Goal: Task Accomplishment & Management: Manage account settings

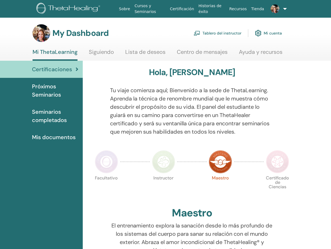
click at [226, 33] on link "Tablero del instructor" at bounding box center [218, 33] width 48 height 12
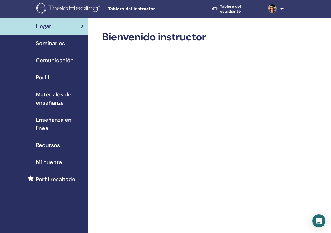
scroll to position [0, 0]
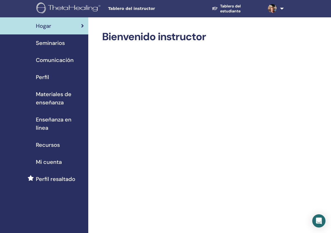
click at [53, 44] on span "Seminarios" at bounding box center [50, 43] width 29 height 8
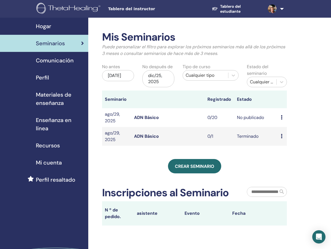
click at [61, 59] on span "Comunicación" at bounding box center [55, 60] width 38 height 8
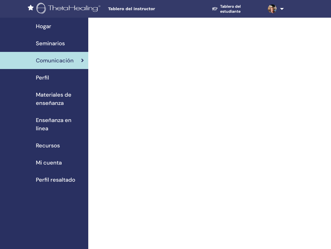
click at [232, 10] on link "Tablero del estudiante" at bounding box center [235, 8] width 56 height 15
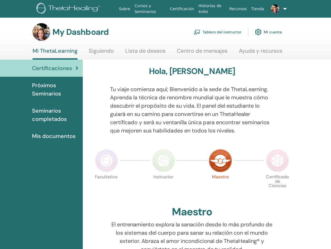
scroll to position [1, 0]
click at [51, 91] on span "Próximos Seminarios" at bounding box center [55, 89] width 46 height 17
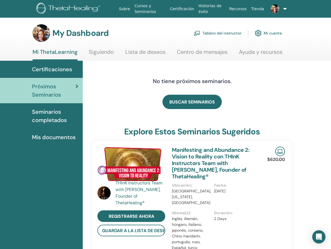
click at [63, 135] on span "Mis documentos" at bounding box center [54, 137] width 44 height 8
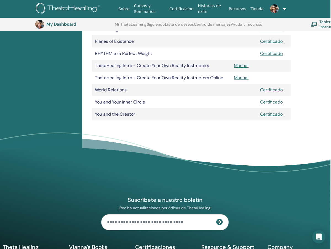
scroll to position [186, 1]
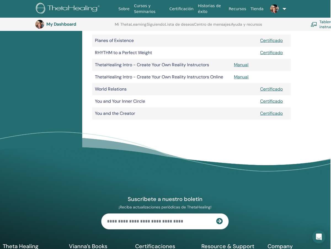
click at [242, 76] on link "Manual" at bounding box center [241, 77] width 15 height 6
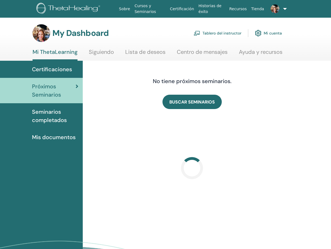
drag, startPoint x: 310, startPoint y: 36, endPoint x: 265, endPoint y: 35, distance: 45.0
click at [310, 36] on div "My Dashboard Tablero del instructor Mi cuenta" at bounding box center [175, 33] width 312 height 18
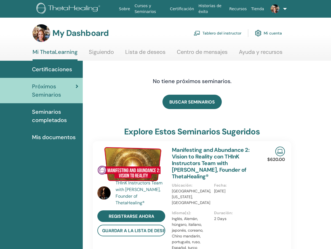
click at [225, 34] on link "Tablero del instructor" at bounding box center [218, 33] width 48 height 12
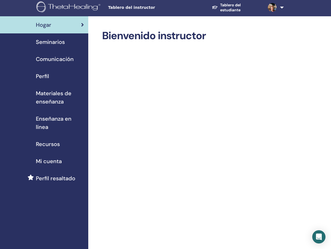
scroll to position [1, 0]
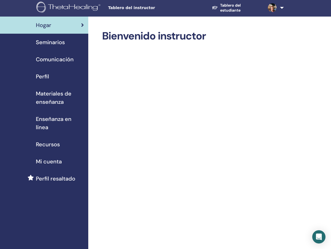
click at [136, 6] on span "Tablero del instructor" at bounding box center [149, 8] width 83 height 6
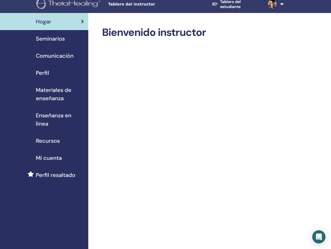
scroll to position [0, 0]
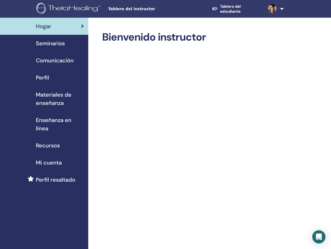
click at [42, 73] on link "Perfil" at bounding box center [44, 77] width 88 height 17
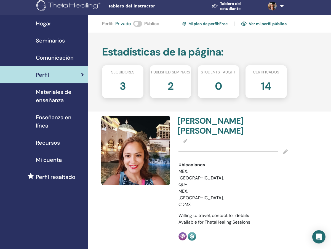
scroll to position [2, 0]
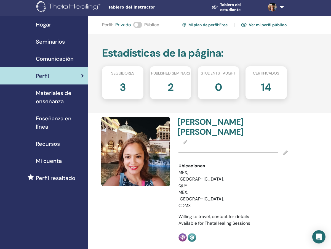
click at [136, 24] on span at bounding box center [137, 25] width 9 height 6
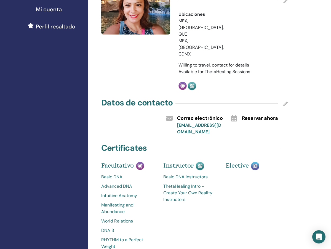
scroll to position [152, 0]
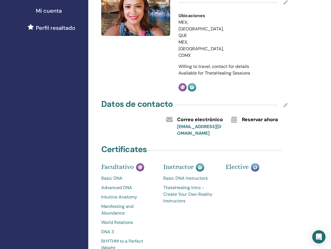
click at [54, 28] on span "Perfil resaltado" at bounding box center [55, 28] width 39 height 8
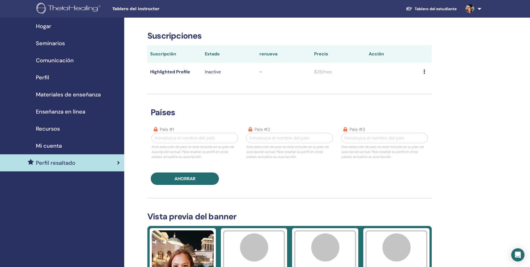
click at [49, 146] on span "Mi cuenta" at bounding box center [49, 146] width 26 height 8
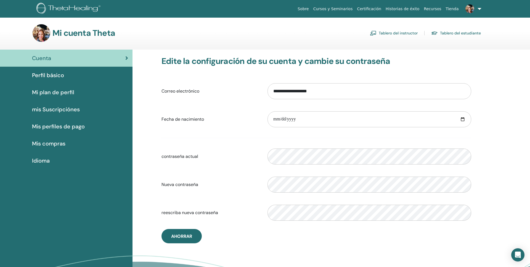
click at [478, 8] on link at bounding box center [472, 9] width 23 height 18
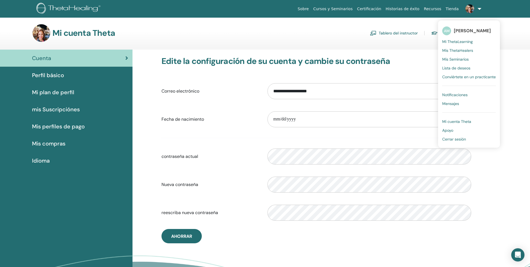
click at [452, 130] on span "Apoyo" at bounding box center [447, 130] width 11 height 5
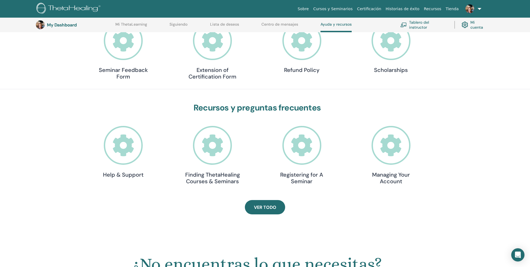
scroll to position [89, 0]
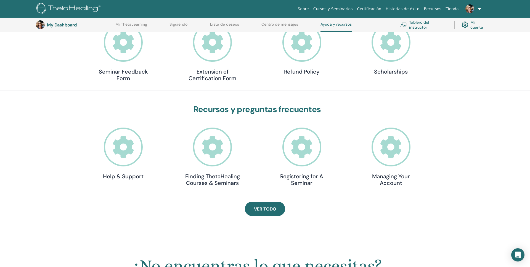
click at [300, 145] on icon at bounding box center [301, 147] width 39 height 39
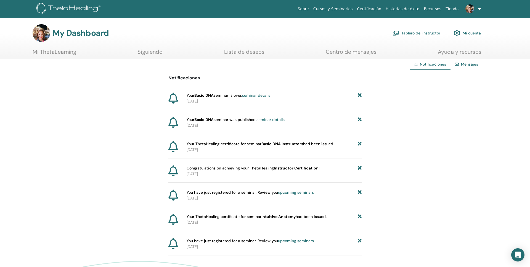
click at [270, 120] on link "seminar details" at bounding box center [270, 119] width 28 height 5
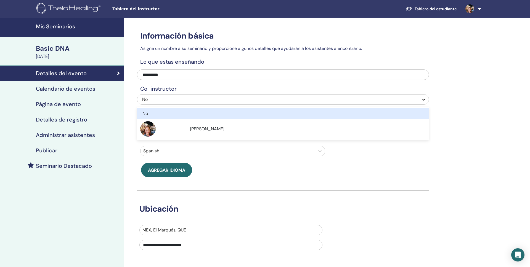
click at [424, 100] on icon at bounding box center [424, 100] width 6 height 6
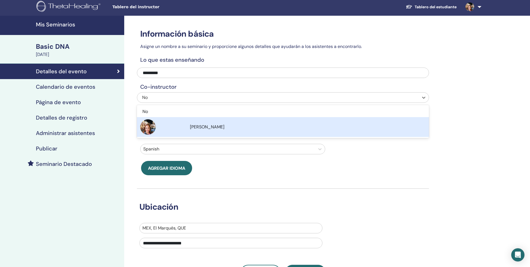
click at [386, 124] on div "[PERSON_NAME]" at bounding box center [308, 127] width 236 height 7
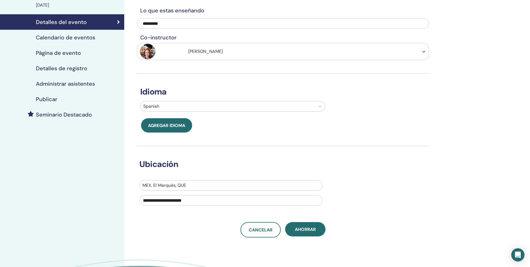
scroll to position [53, 0]
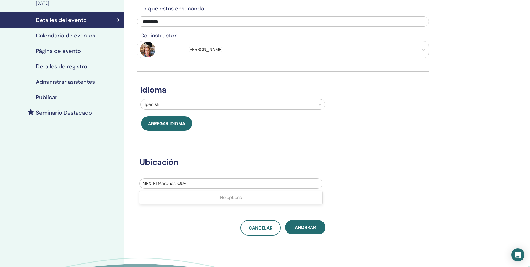
click at [211, 185] on div at bounding box center [230, 184] width 177 height 8
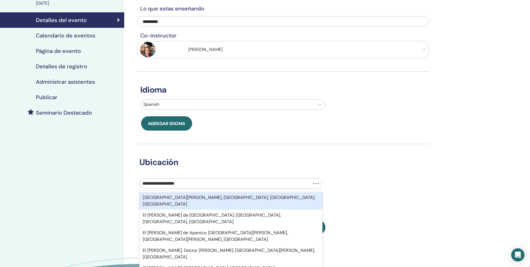
type input "**********"
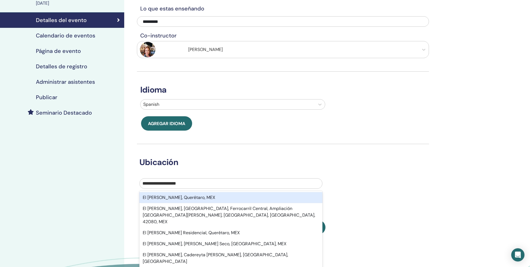
click at [209, 198] on div "El Refugio, Querétaro, MEX" at bounding box center [230, 197] width 183 height 11
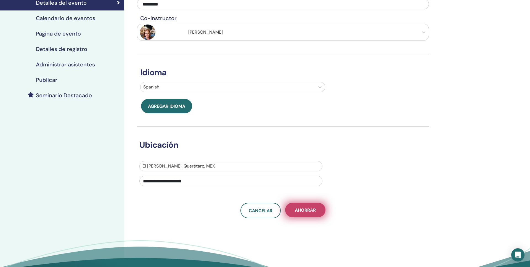
scroll to position [70, 0]
click at [298, 211] on span "Ahorrar" at bounding box center [305, 211] width 21 height 6
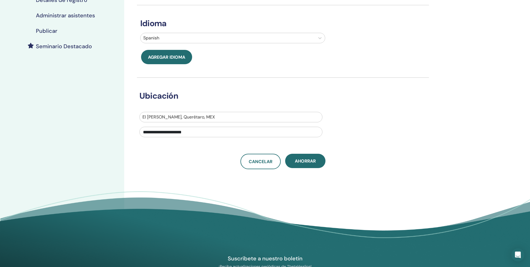
scroll to position [112, 0]
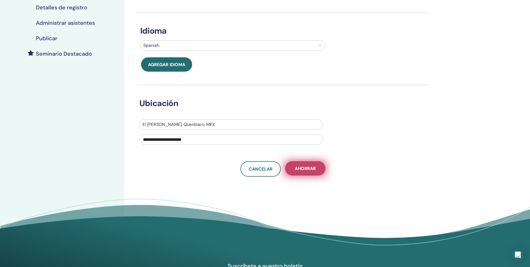
click at [291, 169] on button "Ahorrar" at bounding box center [305, 168] width 40 height 14
click at [318, 46] on icon at bounding box center [320, 46] width 6 height 6
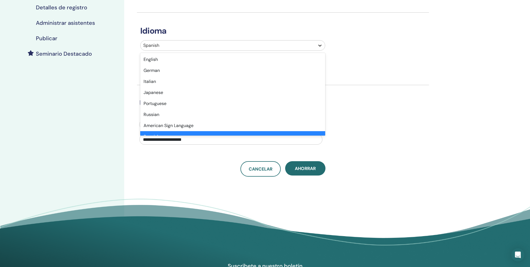
scroll to position [10, 0]
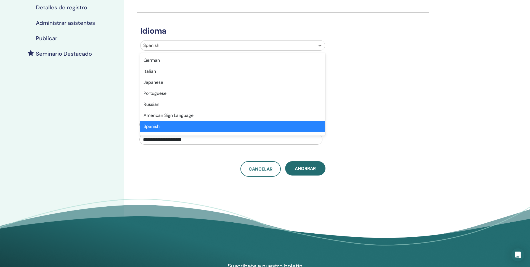
click at [186, 126] on div "Spanish" at bounding box center [232, 126] width 185 height 11
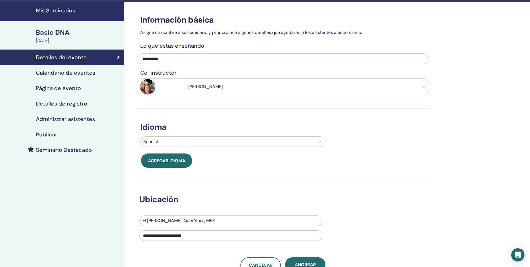
scroll to position [16, 0]
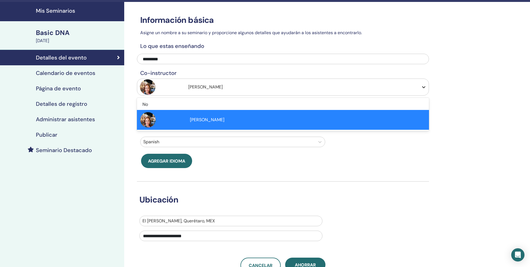
click at [425, 88] on icon at bounding box center [424, 87] width 6 height 6
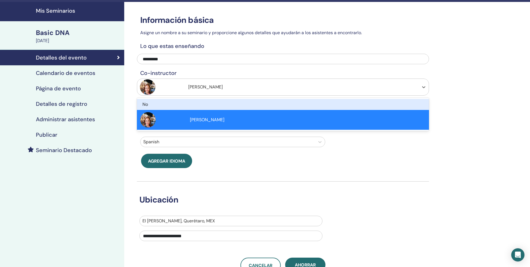
click at [337, 101] on div "No" at bounding box center [260, 104] width 236 height 7
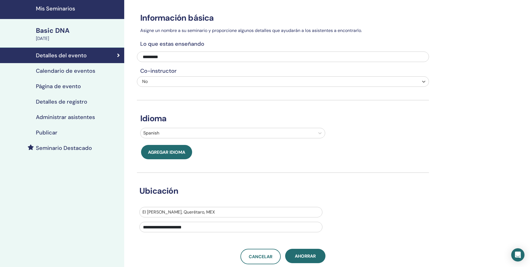
scroll to position [19, 0]
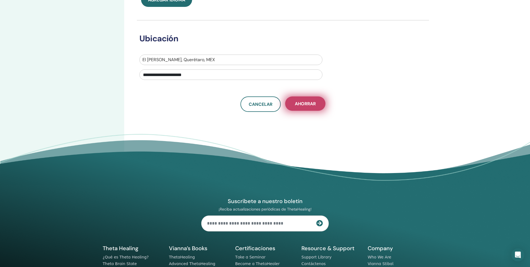
click at [296, 107] on button "Ahorrar" at bounding box center [305, 104] width 40 height 14
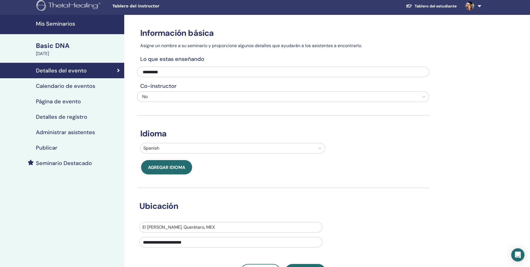
scroll to position [0, 0]
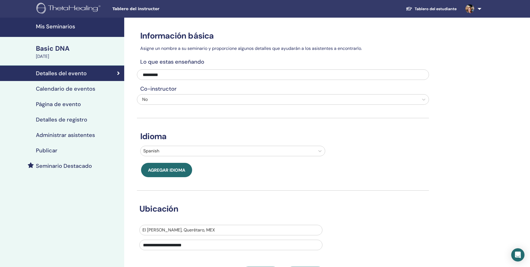
click at [68, 103] on h4 "Página de evento" at bounding box center [58, 104] width 45 height 7
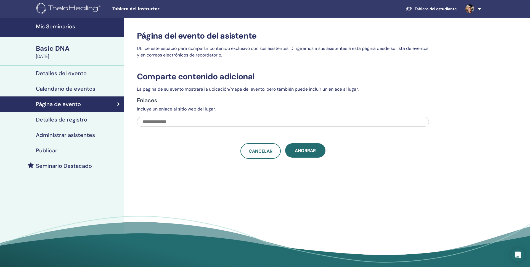
click at [162, 121] on input "text" at bounding box center [283, 122] width 292 height 10
click at [55, 121] on h4 "Detalles de registro" at bounding box center [61, 119] width 51 height 7
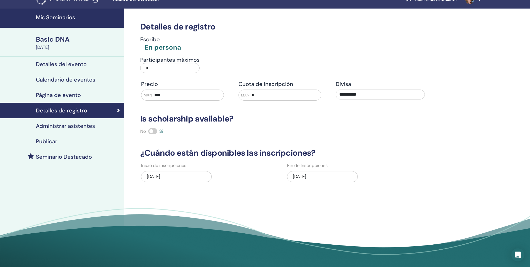
scroll to position [11, 0]
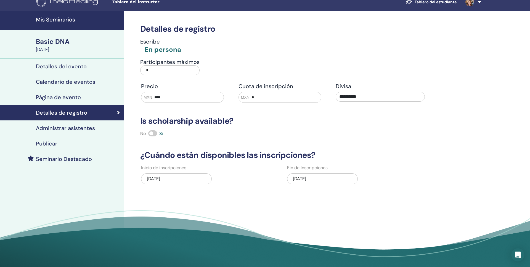
click at [155, 70] on input "*" at bounding box center [169, 70] width 59 height 10
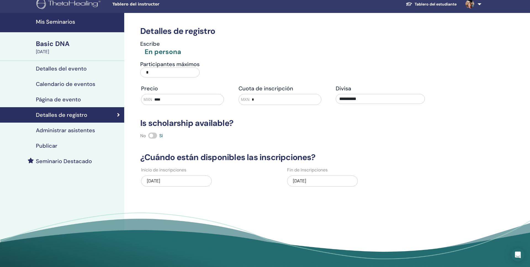
click at [154, 71] on input "*" at bounding box center [169, 73] width 59 height 10
click at [152, 72] on input "*" at bounding box center [169, 73] width 59 height 10
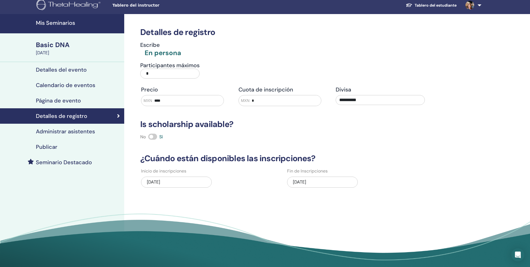
click at [169, 99] on input "****" at bounding box center [187, 100] width 71 height 10
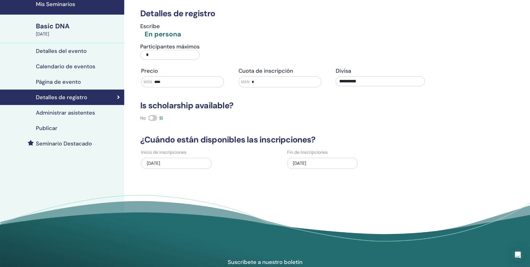
scroll to position [27, 0]
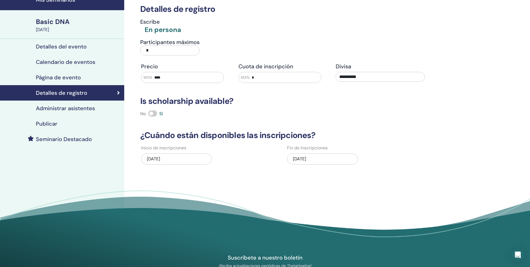
click at [179, 156] on div "08/20/2025" at bounding box center [176, 159] width 71 height 11
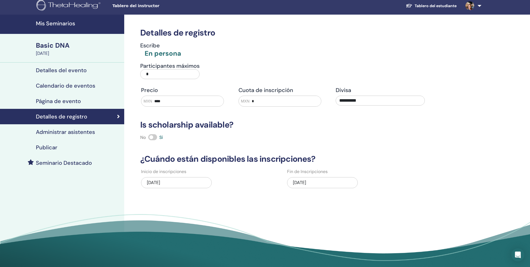
scroll to position [3, 0]
click at [50, 86] on h4 "Calendario de eventos" at bounding box center [65, 85] width 59 height 7
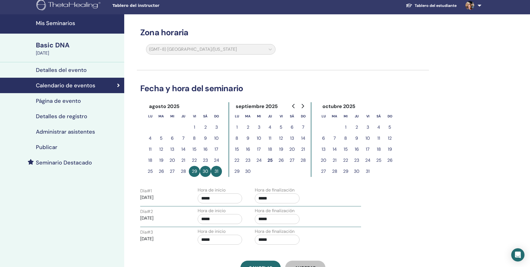
click at [282, 159] on button "26" at bounding box center [280, 160] width 11 height 11
click at [270, 49] on div "(GMT-8) US/Alaska" at bounding box center [211, 50] width 136 height 13
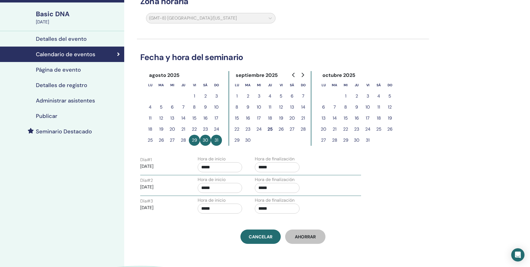
click at [282, 127] on button "26" at bounding box center [280, 129] width 11 height 11
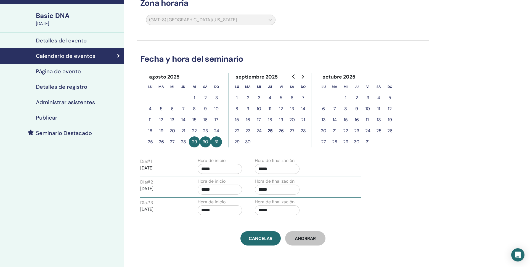
click at [282, 127] on button "26" at bounding box center [280, 131] width 11 height 11
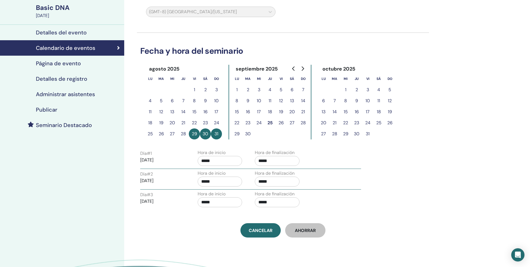
scroll to position [46, 0]
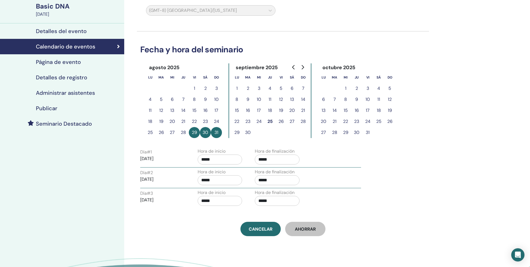
click at [280, 116] on button "26" at bounding box center [280, 121] width 11 height 11
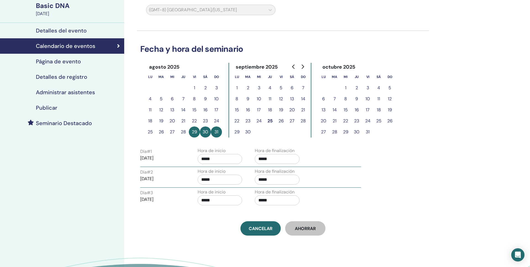
scroll to position [42, 0]
click at [292, 120] on button "27" at bounding box center [291, 121] width 11 height 11
click at [303, 121] on button "28" at bounding box center [302, 121] width 11 height 11
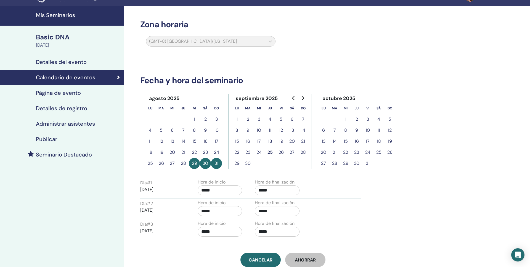
scroll to position [8, 0]
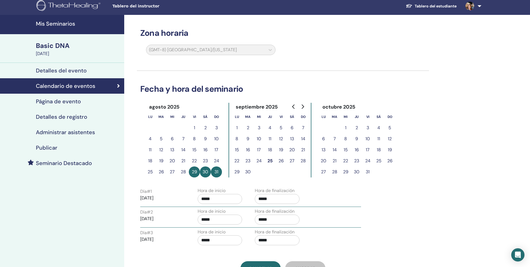
click at [56, 127] on link "Administrar asistentes" at bounding box center [62, 132] width 124 height 15
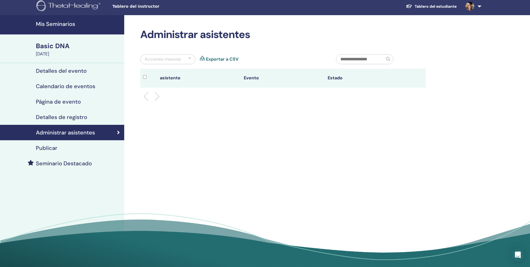
click at [171, 61] on div "Acciones masivas" at bounding box center [163, 59] width 36 height 7
click at [158, 145] on div "Administrar asistentes Acciones masivas Mensaje seleccionado Mensaje a todos Ma…" at bounding box center [300, 142] width 353 height 254
click at [55, 147] on h4 "Publicar" at bounding box center [47, 148] width 22 height 7
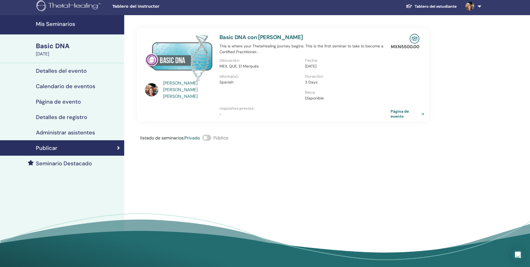
click at [207, 138] on span at bounding box center [206, 138] width 9 height 6
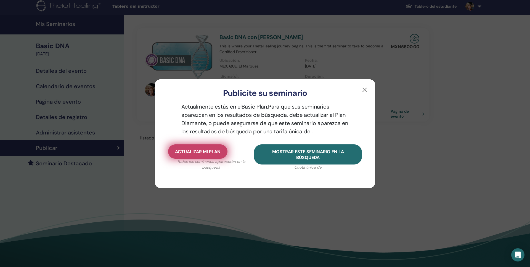
click at [207, 153] on span "Actualizar mi plan" at bounding box center [198, 152] width 46 height 6
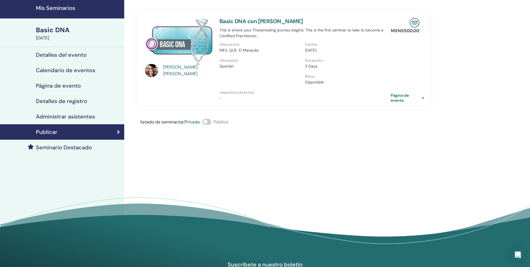
scroll to position [19, 0]
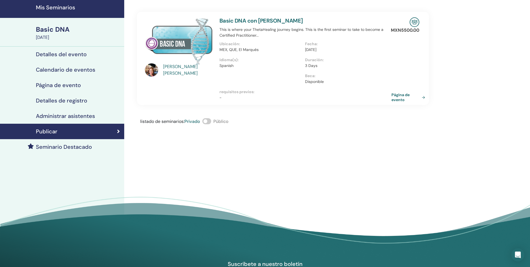
click at [422, 98] on link "Página de evento" at bounding box center [409, 97] width 36 height 10
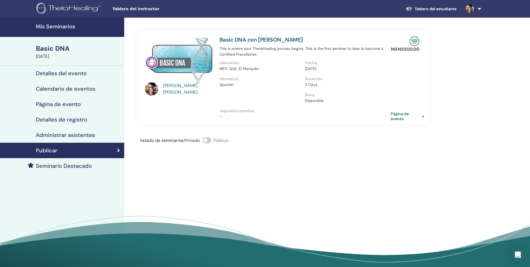
click at [184, 89] on div "Alejandra Patricia Muñiz" at bounding box center [188, 88] width 51 height 13
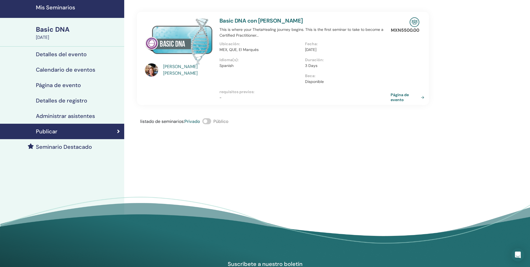
scroll to position [20, 0]
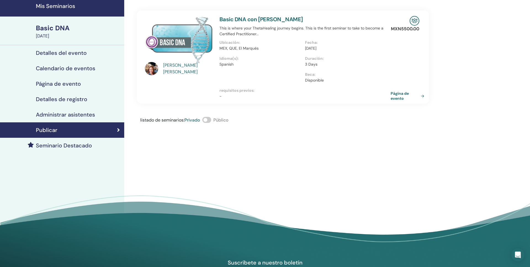
click at [153, 70] on img at bounding box center [151, 68] width 13 height 13
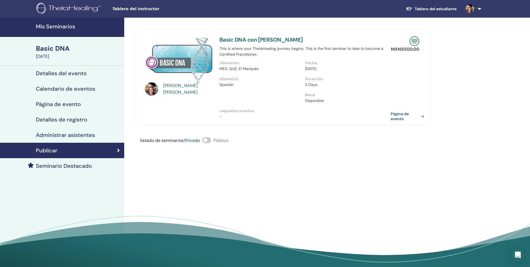
click at [153, 70] on img at bounding box center [179, 60] width 68 height 48
click at [167, 61] on img at bounding box center [179, 60] width 68 height 48
click at [64, 73] on h4 "Detalles del evento" at bounding box center [61, 73] width 51 height 7
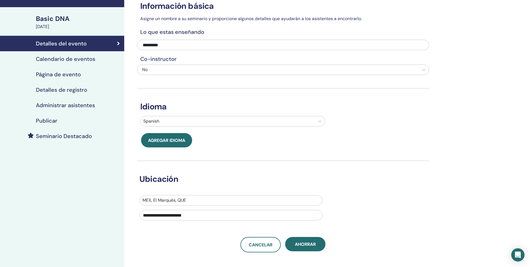
scroll to position [29, 0]
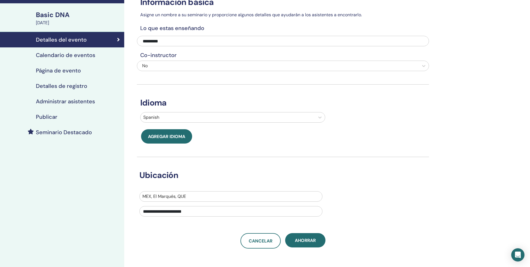
click at [60, 69] on h4 "Página de evento" at bounding box center [58, 70] width 45 height 7
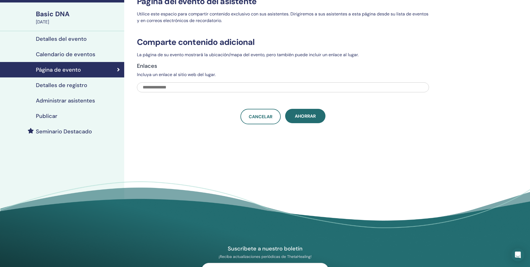
scroll to position [34, 0]
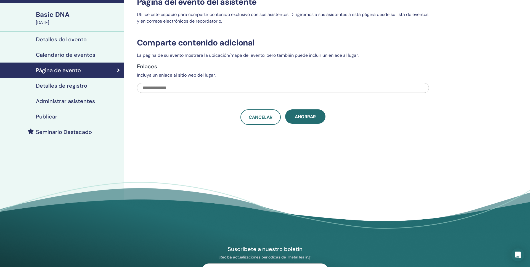
click at [58, 86] on h4 "Detalles de registro" at bounding box center [61, 85] width 51 height 7
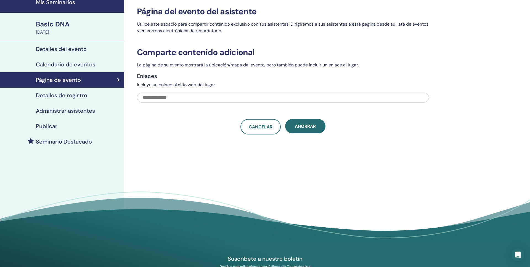
scroll to position [34, 0]
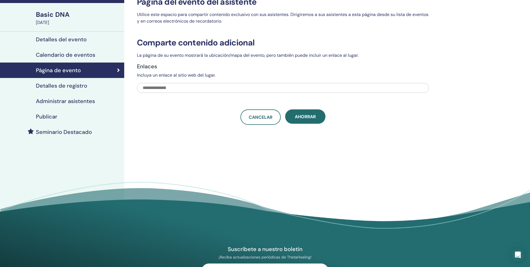
scroll to position [34, 0]
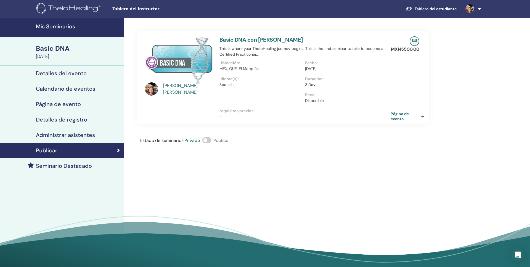
click at [481, 6] on link at bounding box center [472, 9] width 23 height 18
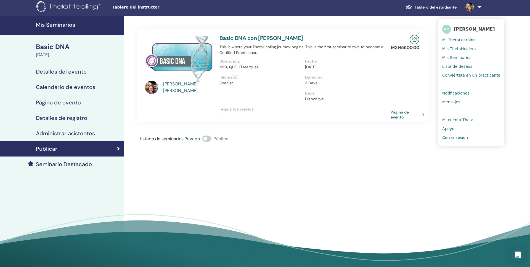
scroll to position [1, 0]
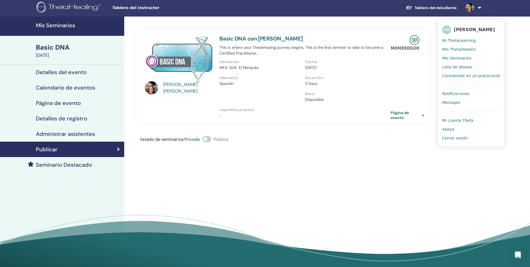
click at [462, 58] on span "Mis Seminarios" at bounding box center [456, 58] width 29 height 5
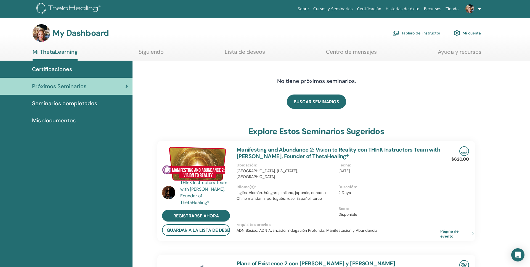
click at [66, 103] on span "Seminarios completados" at bounding box center [64, 103] width 65 height 8
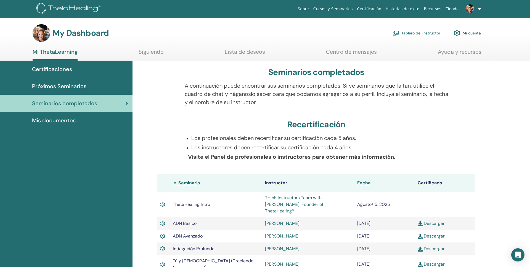
click at [65, 85] on span "Próximos Seminarios" at bounding box center [59, 86] width 54 height 8
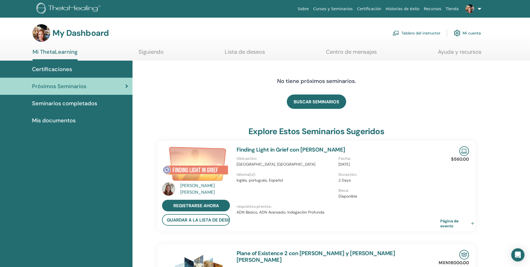
click at [59, 67] on span "Certificaciones" at bounding box center [52, 69] width 40 height 8
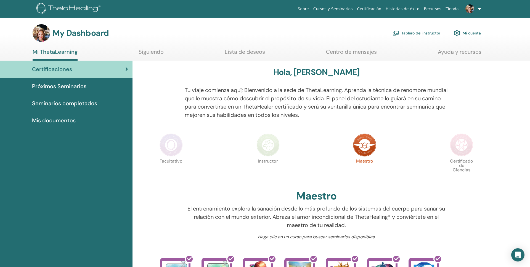
click at [465, 52] on link "Ayuda y recursos" at bounding box center [460, 54] width 44 height 11
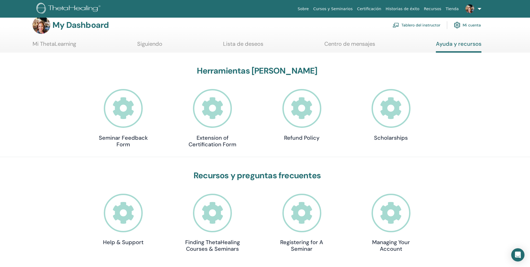
scroll to position [11, 0]
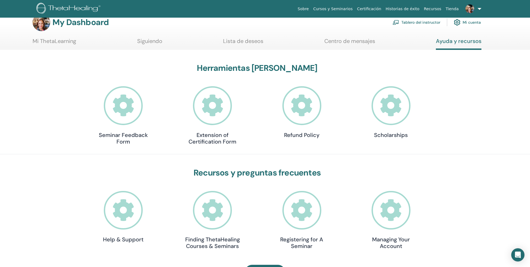
click at [305, 220] on icon at bounding box center [301, 210] width 39 height 39
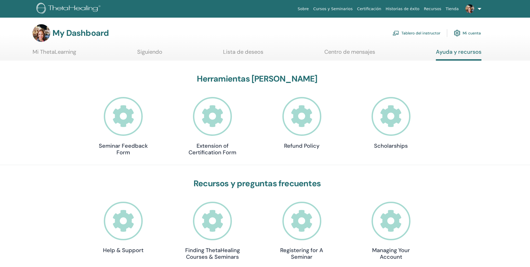
scroll to position [11, 0]
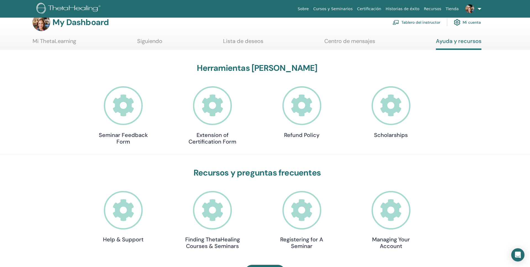
click at [454, 41] on link "Ayuda y recursos" at bounding box center [459, 44] width 46 height 12
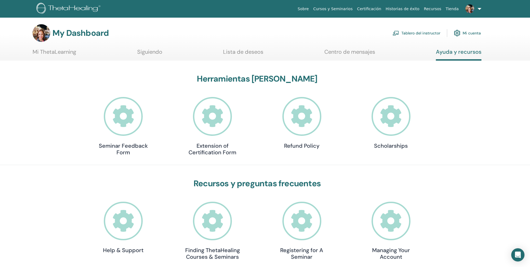
click at [415, 33] on link "Tablero del instructor" at bounding box center [416, 33] width 48 height 12
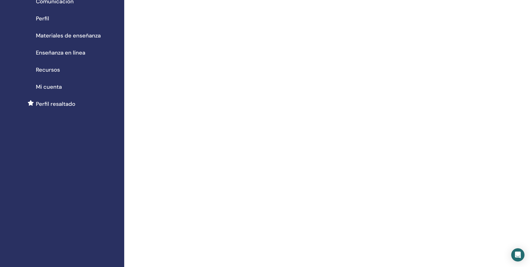
scroll to position [50, 0]
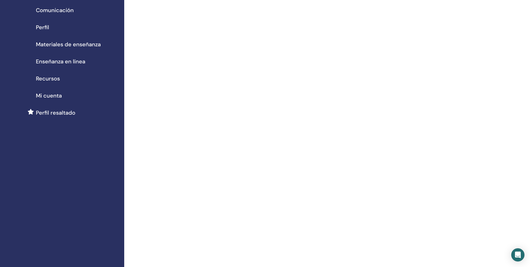
click at [68, 45] on span "Materiales de enseñanza" at bounding box center [68, 44] width 65 height 8
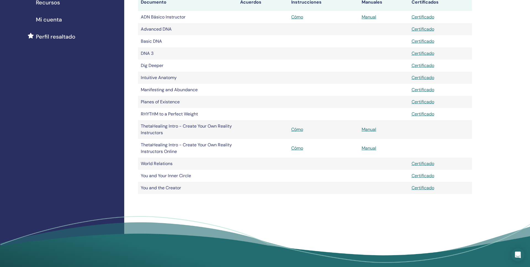
scroll to position [127, 0]
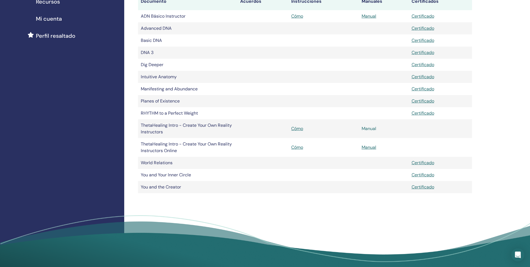
click at [369, 129] on link "Manual" at bounding box center [368, 129] width 15 height 6
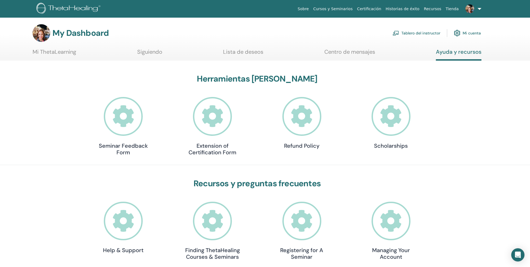
click at [345, 10] on link "Cursos y Seminarios" at bounding box center [333, 9] width 44 height 10
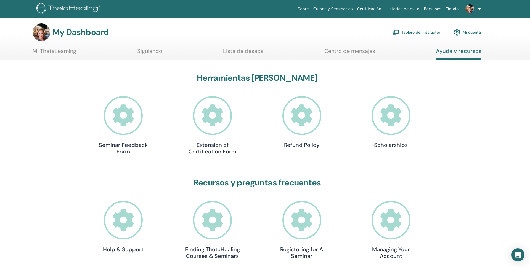
click at [345, 9] on link "Cursos y Seminarios" at bounding box center [333, 9] width 44 height 10
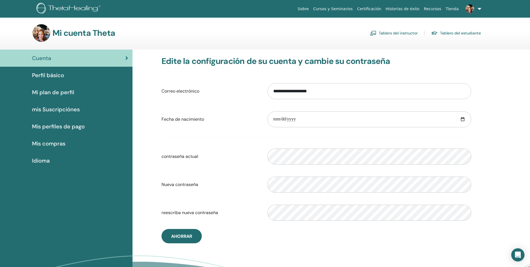
click at [395, 34] on link "Tablero del instructor" at bounding box center [394, 33] width 48 height 9
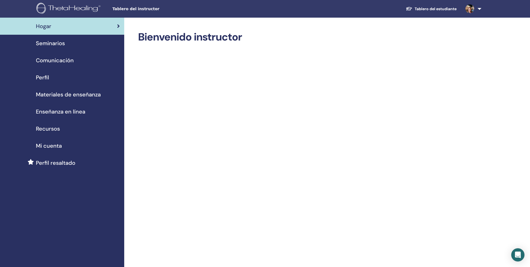
click at [47, 128] on span "Recursos" at bounding box center [48, 129] width 24 height 8
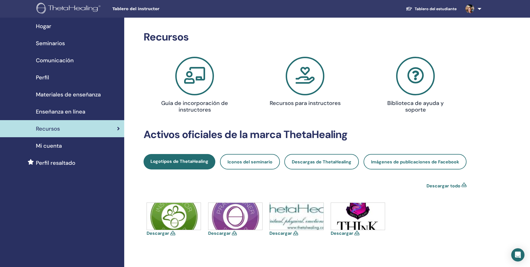
scroll to position [0, 0]
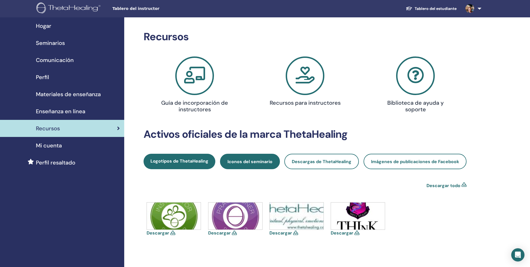
click at [254, 159] on span "Iconos del seminario" at bounding box center [249, 162] width 45 height 6
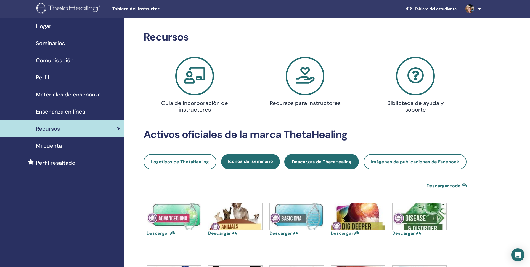
click at [308, 162] on span "Descargas de ThetaHealing" at bounding box center [322, 162] width 60 height 6
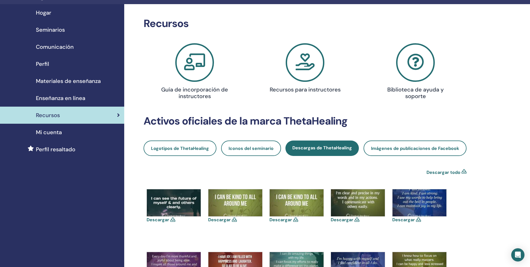
scroll to position [13, 0]
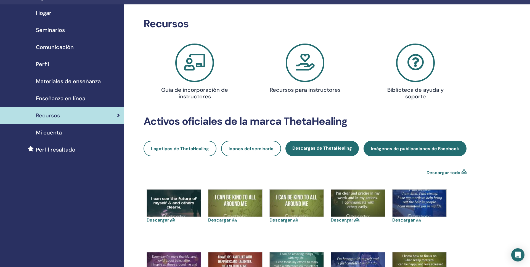
click at [389, 150] on span "Imágenes de publicaciones de Facebook" at bounding box center [415, 149] width 88 height 6
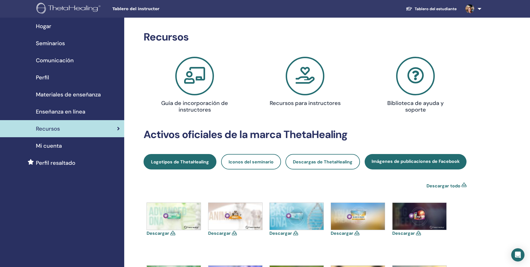
scroll to position [1, 0]
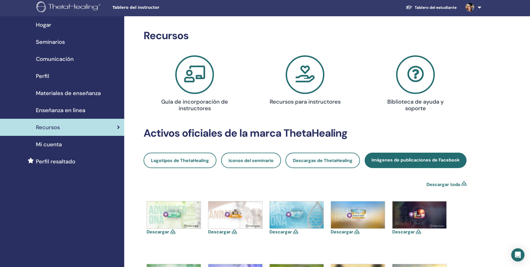
click at [81, 92] on span "Materiales de enseñanza" at bounding box center [68, 93] width 65 height 8
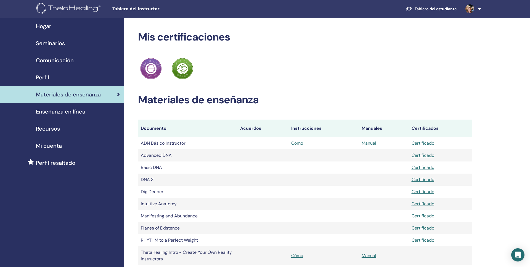
click at [49, 78] on span "Perfil" at bounding box center [42, 77] width 13 height 8
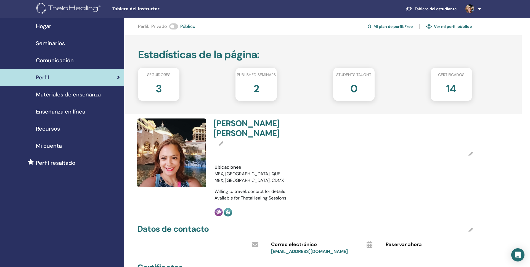
click at [257, 88] on h2 "2" at bounding box center [256, 87] width 6 height 15
click at [254, 90] on h2 "2" at bounding box center [256, 87] width 6 height 15
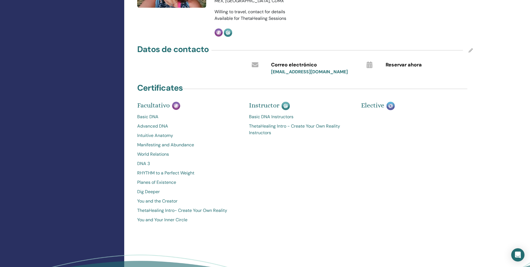
scroll to position [175, 0]
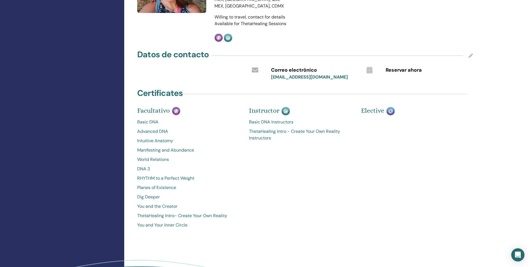
click at [391, 107] on img at bounding box center [390, 111] width 8 height 9
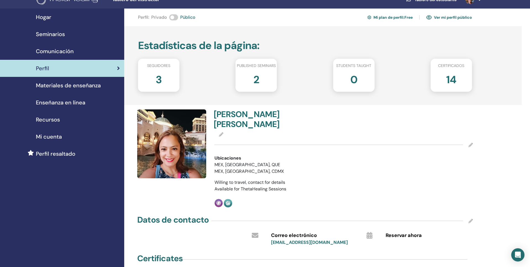
scroll to position [0, 0]
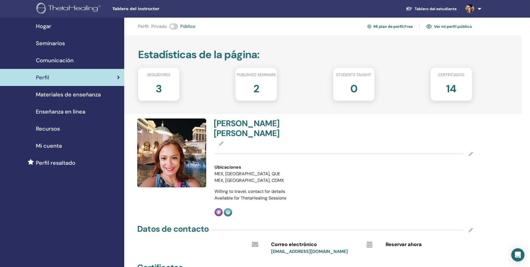
click at [53, 42] on span "Seminarios" at bounding box center [50, 43] width 29 height 8
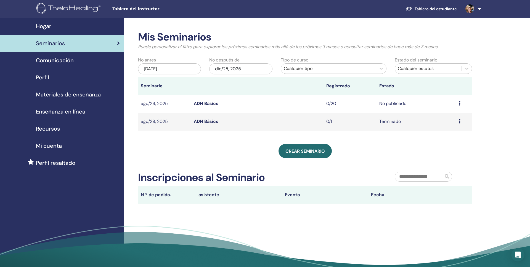
click at [462, 101] on div "Avance Editar asistentes Cancelar" at bounding box center [463, 103] width 10 height 7
click at [441, 131] on p "Cancelar" at bounding box center [446, 130] width 21 height 7
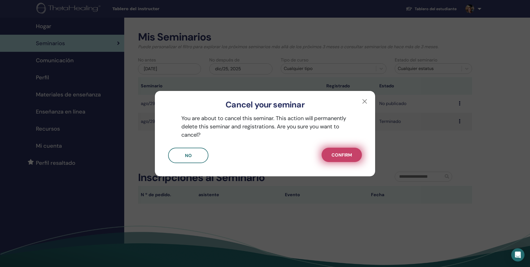
click at [351, 152] on span "Confirm" at bounding box center [341, 155] width 20 height 6
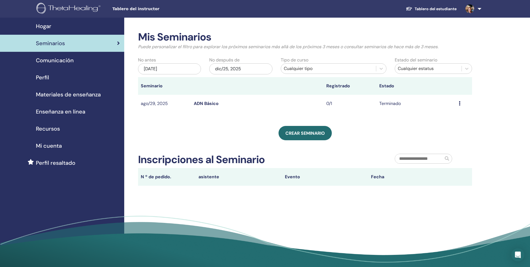
click at [458, 104] on icon at bounding box center [459, 103] width 2 height 4
click at [460, 104] on div "Avance asistentes" at bounding box center [463, 103] width 10 height 7
click at [403, 116] on div "Mis Seminarios Puede personalizar el filtro para explorar los próximos seminari…" at bounding box center [305, 108] width 334 height 155
click at [460, 103] on div "Avance asistentes" at bounding box center [463, 103] width 10 height 7
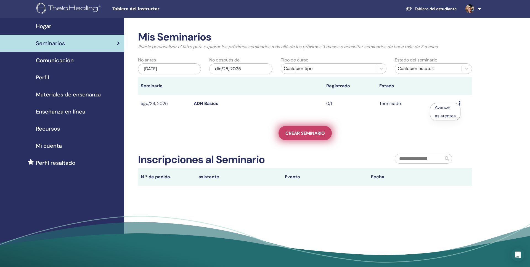
click at [300, 127] on link "Crear seminario" at bounding box center [304, 133] width 53 height 14
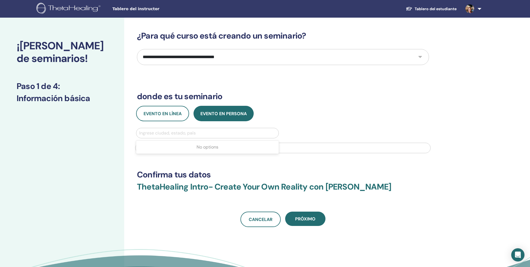
click at [209, 133] on div at bounding box center [207, 133] width 137 height 8
click at [419, 57] on select "**********" at bounding box center [283, 57] width 292 height 16
select select "*"
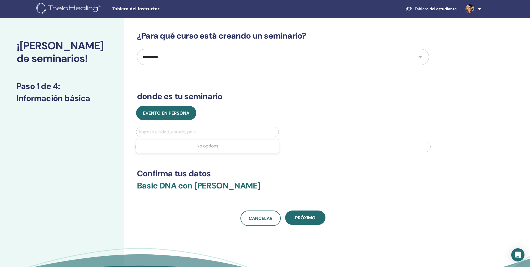
click at [201, 132] on div at bounding box center [207, 132] width 137 height 8
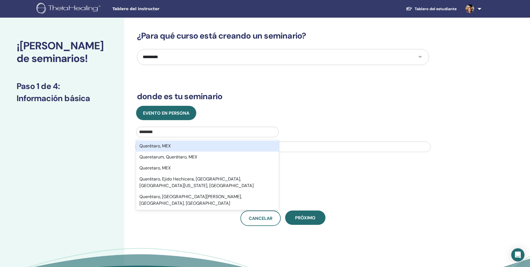
type input "*********"
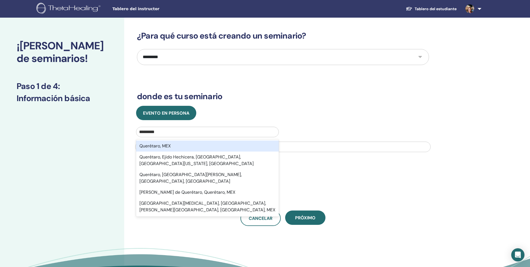
click at [198, 143] on div "Querétaro, MEX" at bounding box center [207, 146] width 143 height 11
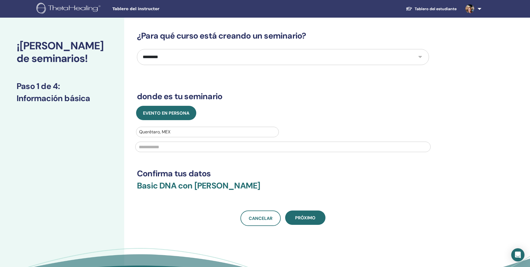
click at [193, 145] on input "text" at bounding box center [282, 147] width 295 height 10
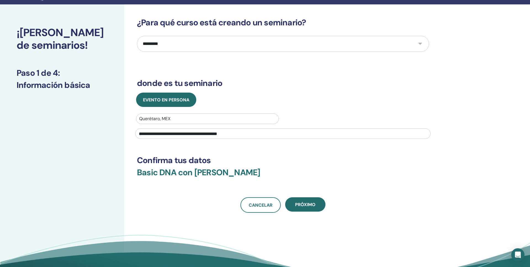
scroll to position [14, 0]
type input "**********"
click at [300, 204] on span "próximo" at bounding box center [305, 205] width 20 height 6
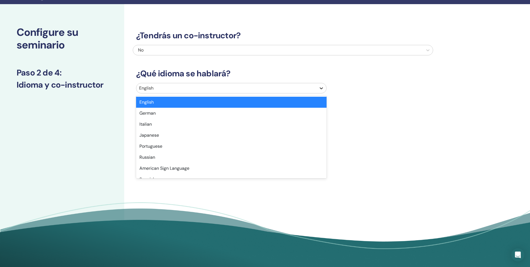
click at [321, 88] on icon at bounding box center [321, 88] width 3 height 2
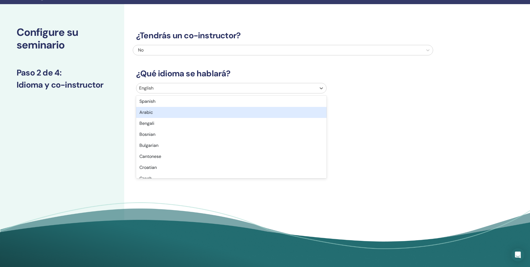
scroll to position [77, 0]
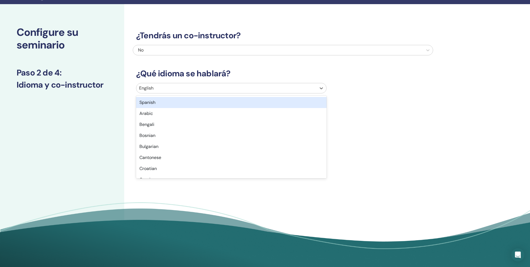
click at [161, 103] on div "Spanish" at bounding box center [231, 102] width 190 height 11
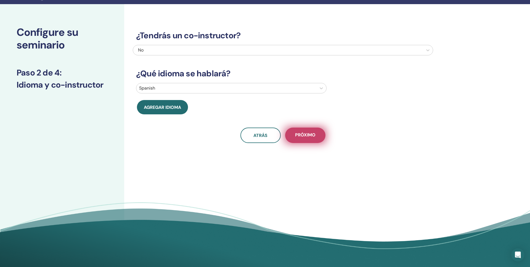
click at [311, 140] on button "próximo" at bounding box center [305, 135] width 40 height 15
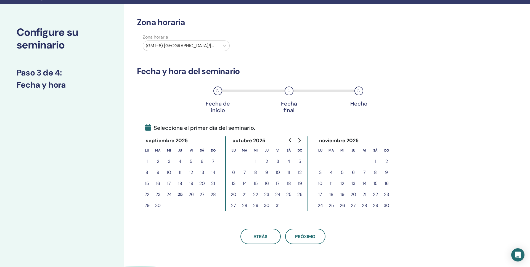
click at [192, 194] on button "26" at bounding box center [190, 194] width 11 height 11
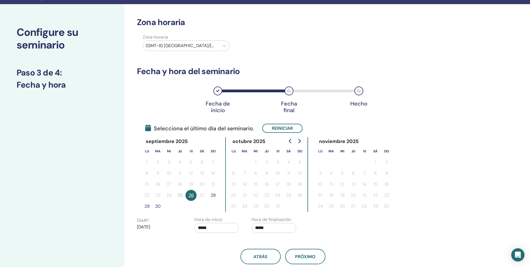
scroll to position [14, 0]
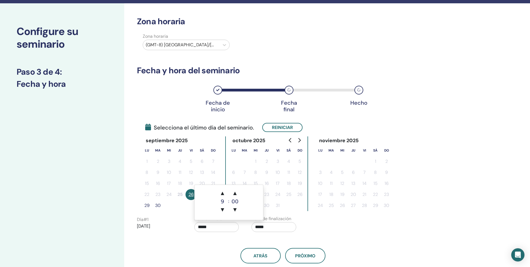
click at [204, 225] on input "*****" at bounding box center [216, 227] width 45 height 10
click at [222, 195] on span "▲" at bounding box center [222, 193] width 11 height 11
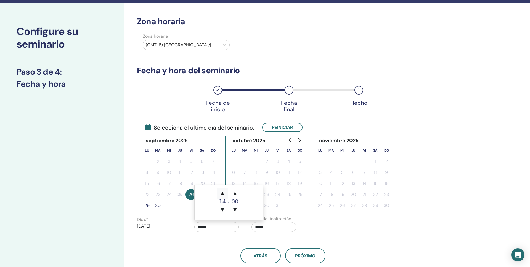
click at [222, 195] on span "▲" at bounding box center [222, 193] width 11 height 11
type input "*****"
click at [222, 195] on span "▲" at bounding box center [222, 193] width 11 height 11
click at [236, 194] on span "▲" at bounding box center [234, 193] width 11 height 11
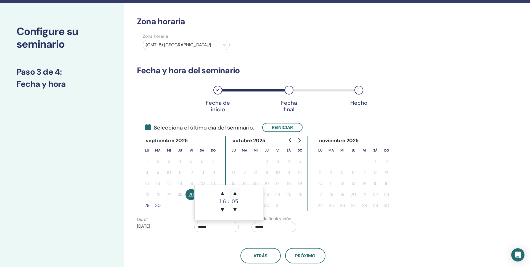
click at [236, 194] on span "▲" at bounding box center [234, 193] width 11 height 11
click at [235, 210] on span "▼" at bounding box center [234, 209] width 11 height 11
click at [267, 226] on input "*****" at bounding box center [273, 227] width 45 height 10
click at [282, 193] on span "▲" at bounding box center [279, 193] width 11 height 11
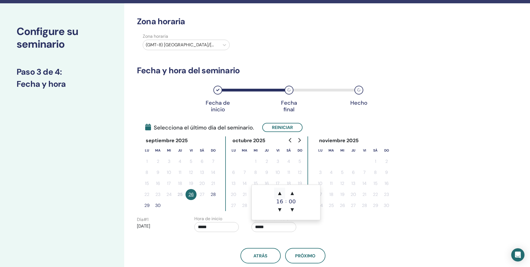
click at [282, 193] on span "▲" at bounding box center [279, 193] width 11 height 11
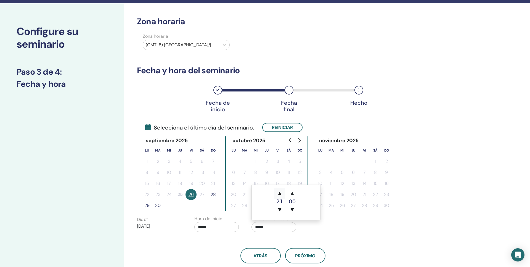
type input "*****"
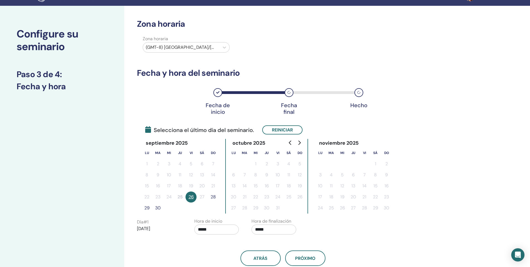
click at [212, 195] on button "28" at bounding box center [212, 197] width 11 height 11
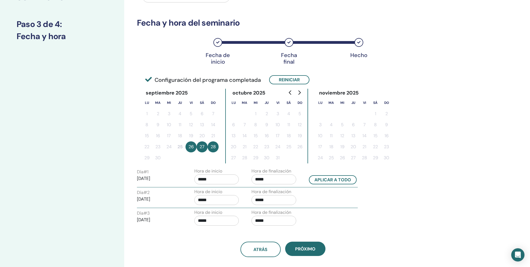
scroll to position [68, 0]
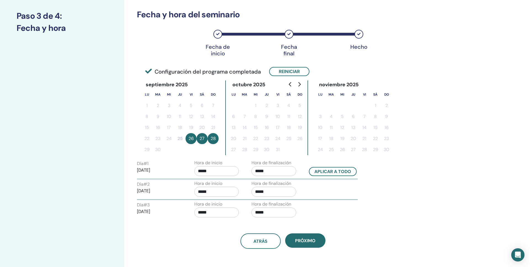
click at [270, 193] on input "*****" at bounding box center [273, 192] width 45 height 10
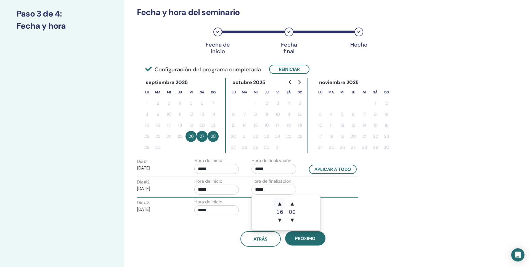
click at [279, 204] on span "▲" at bounding box center [279, 203] width 11 height 11
type input "*****"
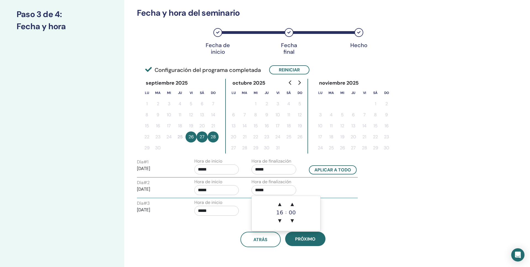
click at [332, 221] on div "atrás próximo" at bounding box center [283, 233] width 300 height 29
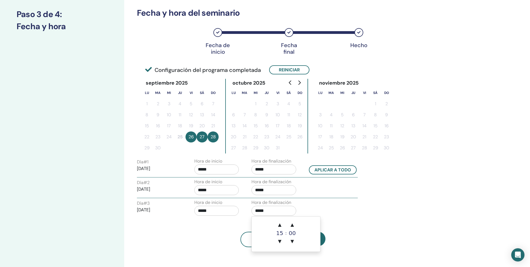
click at [266, 213] on input "*****" at bounding box center [273, 211] width 45 height 10
click at [278, 222] on span "▲" at bounding box center [279, 225] width 11 height 11
type input "*****"
click at [313, 206] on div "Día # 3 2025/09/28 Hora de inicio ***** Hora de finalización *****" at bounding box center [247, 208] width 229 height 19
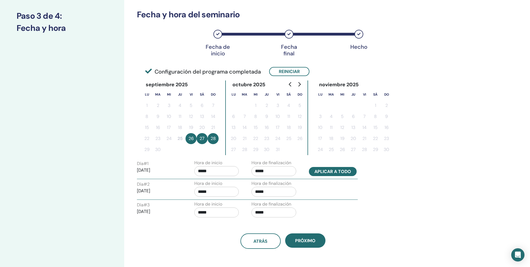
scroll to position [70, 0]
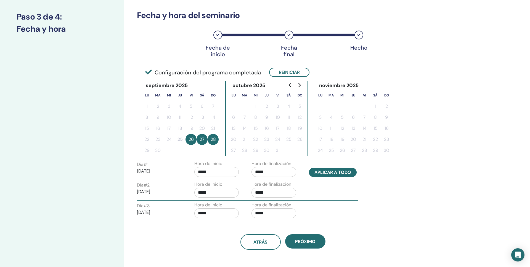
click at [336, 169] on button "Aplicar a todo" at bounding box center [333, 172] width 48 height 9
type input "*****"
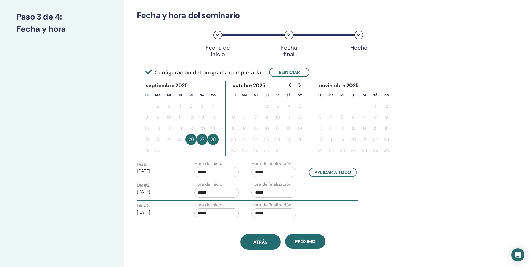
click at [257, 238] on button "atrás" at bounding box center [260, 241] width 40 height 15
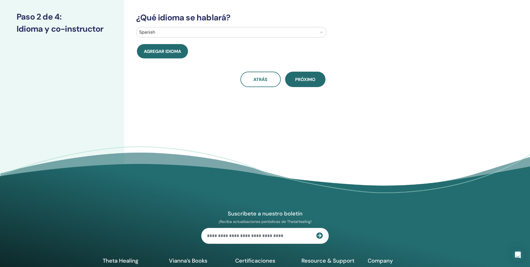
scroll to position [70, 0]
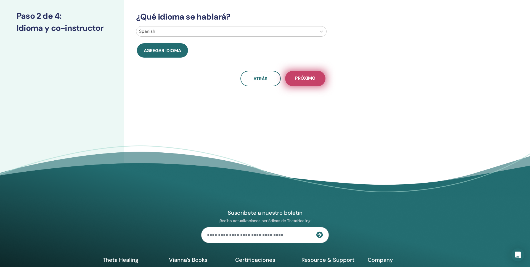
click at [310, 81] on button "próximo" at bounding box center [305, 78] width 40 height 15
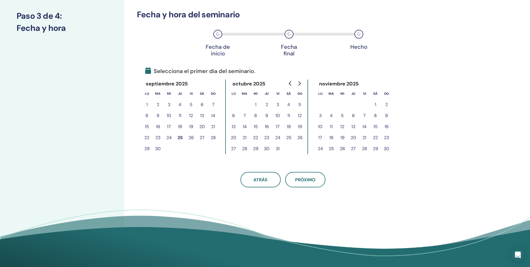
click at [188, 138] on button "26" at bounding box center [190, 137] width 11 height 11
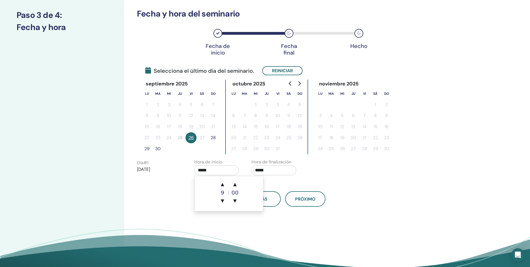
click at [209, 170] on input "*****" at bounding box center [216, 171] width 45 height 10
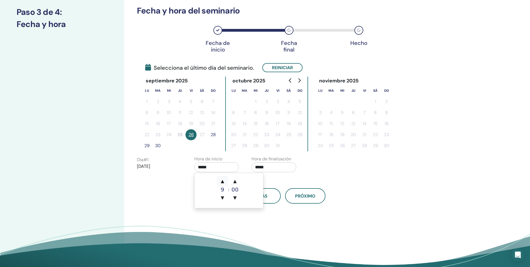
click at [222, 185] on span "▲" at bounding box center [222, 181] width 11 height 11
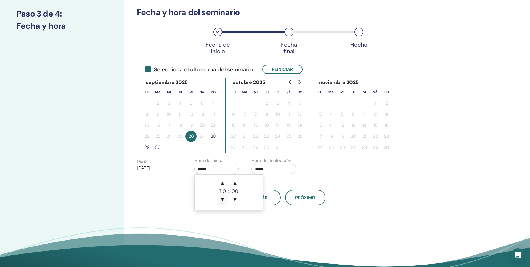
click at [222, 201] on span "▼" at bounding box center [222, 199] width 11 height 11
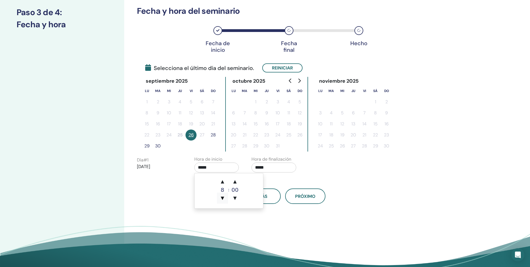
click at [222, 201] on span "▼" at bounding box center [222, 198] width 11 height 11
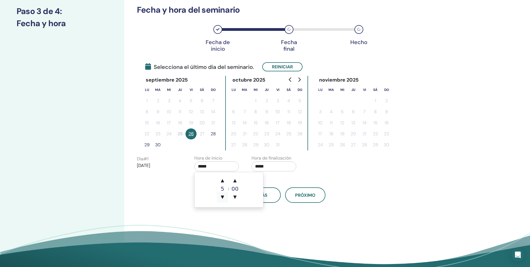
click at [222, 201] on span "▼" at bounding box center [222, 197] width 11 height 11
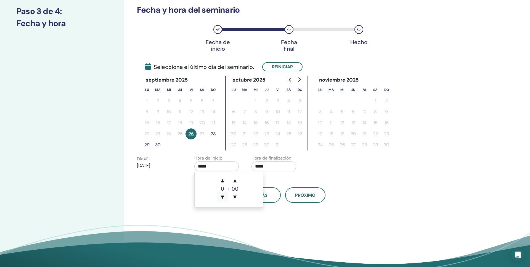
click at [222, 201] on span "▼" at bounding box center [222, 197] width 11 height 11
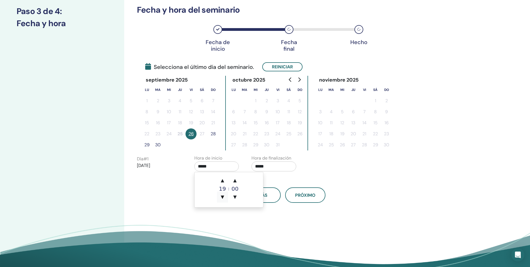
click at [222, 201] on span "▼" at bounding box center [222, 197] width 11 height 11
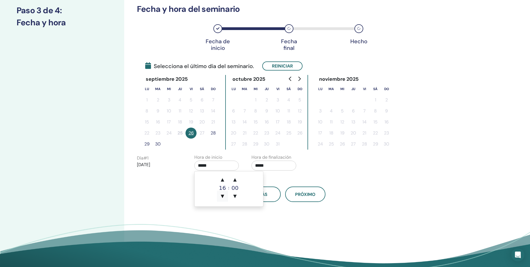
click at [222, 201] on span "▼" at bounding box center [222, 196] width 11 height 11
type input "*****"
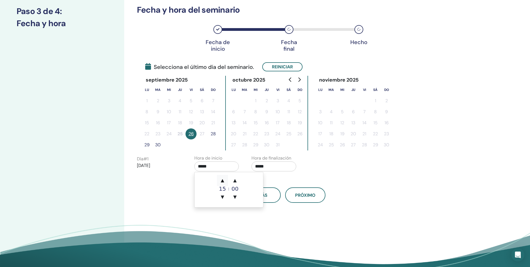
click at [223, 181] on span "▲" at bounding box center [222, 180] width 11 height 11
click at [259, 167] on input "*****" at bounding box center [273, 167] width 45 height 10
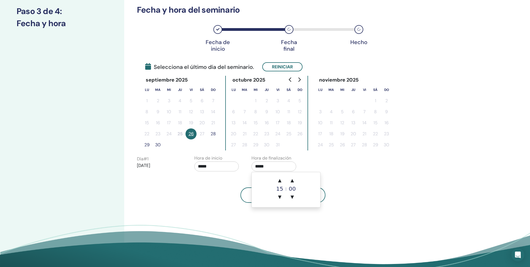
scroll to position [74, 0]
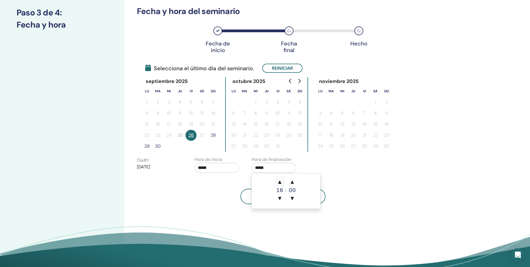
click at [279, 181] on span "▲" at bounding box center [279, 182] width 11 height 11
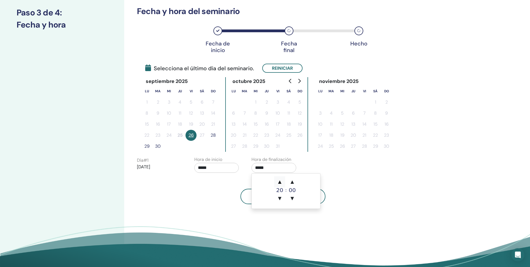
type input "*****"
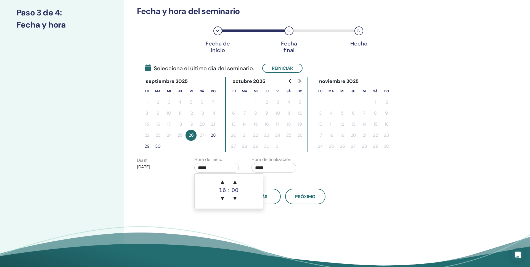
click at [204, 168] on input "*****" at bounding box center [216, 168] width 45 height 10
click at [218, 180] on span "▲" at bounding box center [222, 182] width 11 height 11
click at [224, 198] on span "▼" at bounding box center [222, 198] width 11 height 11
type input "*****"
click at [295, 177] on div "atrás próximo" at bounding box center [283, 190] width 300 height 29
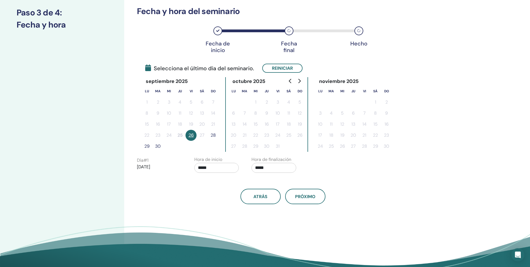
click at [215, 137] on button "28" at bounding box center [212, 135] width 11 height 11
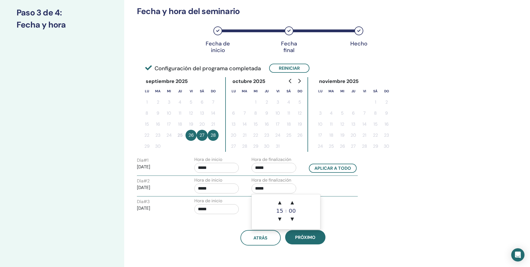
click at [262, 190] on input "*****" at bounding box center [273, 189] width 45 height 10
click at [280, 202] on span "▲" at bounding box center [279, 202] width 11 height 11
type input "*****"
click at [245, 205] on div "Hora de inicio *****" at bounding box center [218, 207] width 57 height 19
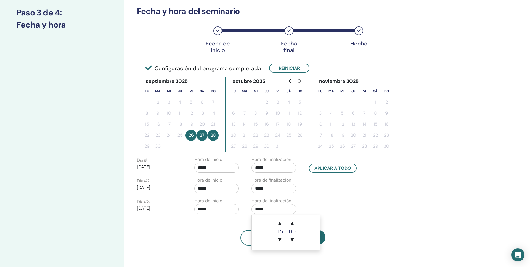
click at [260, 208] on input "*****" at bounding box center [273, 209] width 45 height 10
click at [280, 220] on span "▲" at bounding box center [279, 223] width 11 height 11
type input "*****"
click at [241, 216] on div "Hora de inicio *****" at bounding box center [218, 207] width 57 height 19
click at [307, 235] on span "próximo" at bounding box center [305, 238] width 20 height 6
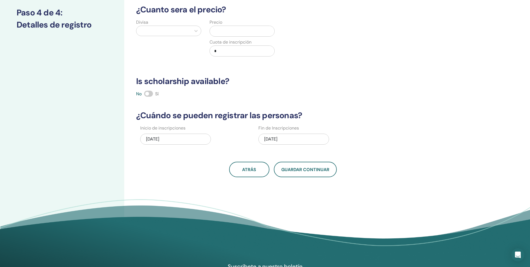
scroll to position [73, 0]
click at [149, 96] on span at bounding box center [148, 94] width 9 height 6
click at [198, 31] on icon at bounding box center [196, 31] width 6 height 6
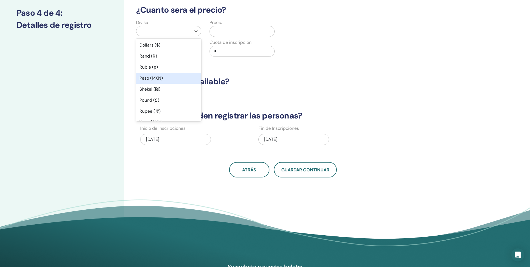
click at [161, 79] on div "Peso (MXN)" at bounding box center [168, 78] width 65 height 11
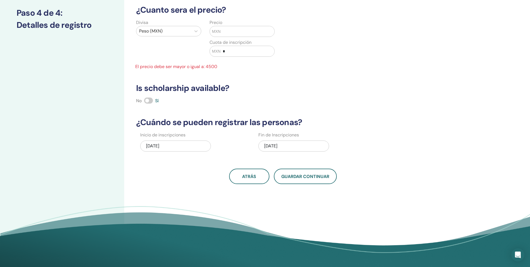
click at [225, 32] on input "text" at bounding box center [247, 31] width 54 height 10
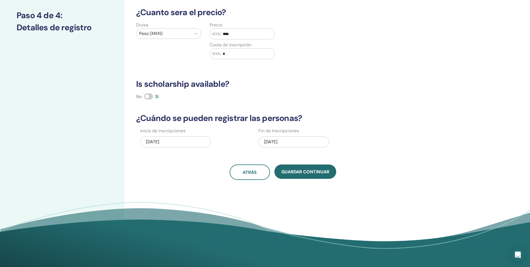
scroll to position [72, 0]
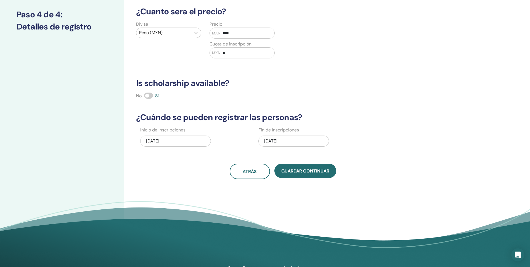
click at [233, 52] on input "*" at bounding box center [247, 53] width 54 height 10
click at [235, 79] on h3 "Is scholarship available?" at bounding box center [283, 83] width 300 height 10
click at [236, 54] on input "*" at bounding box center [247, 53] width 54 height 10
click at [225, 33] on input "****" at bounding box center [247, 33] width 54 height 10
type input "****"
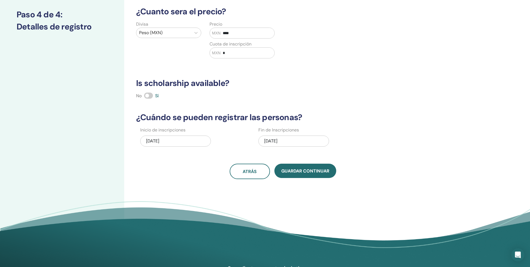
click at [226, 51] on input "*" at bounding box center [247, 53] width 54 height 10
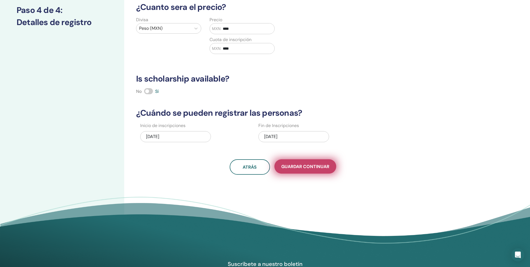
scroll to position [76, 0]
type input "****"
click at [297, 172] on button "Guardar Continuar" at bounding box center [305, 166] width 62 height 14
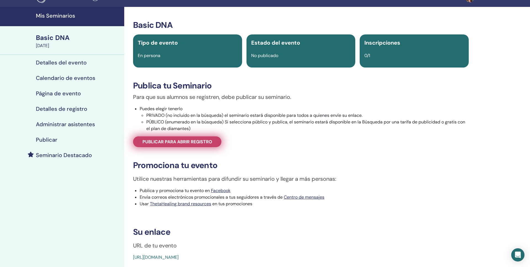
scroll to position [10, 0]
click at [201, 146] on link "Publicar para abrir registro" at bounding box center [177, 142] width 88 height 11
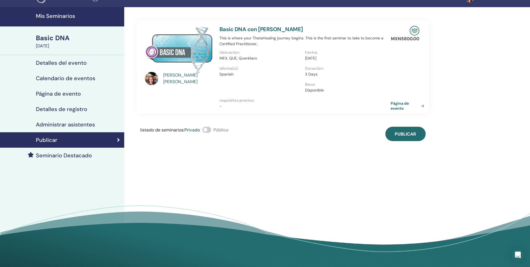
click at [208, 130] on span at bounding box center [206, 130] width 9 height 6
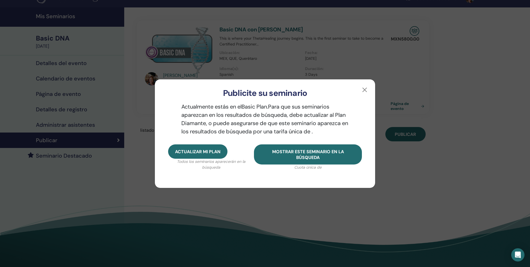
scroll to position [10, 0]
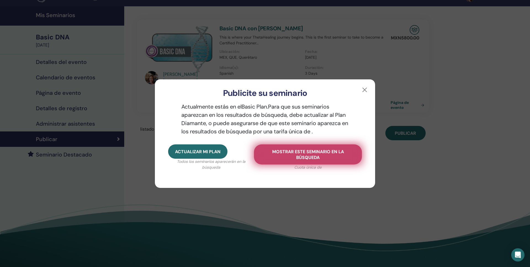
click at [298, 158] on span "Mostrar este seminario en la búsqueda" at bounding box center [308, 155] width 94 height 12
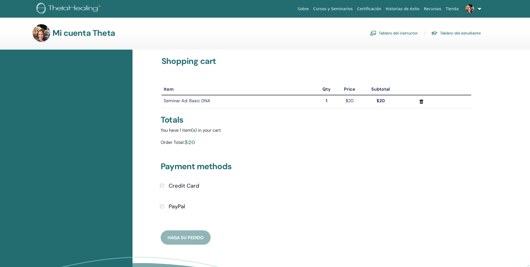
scroll to position [1, 0]
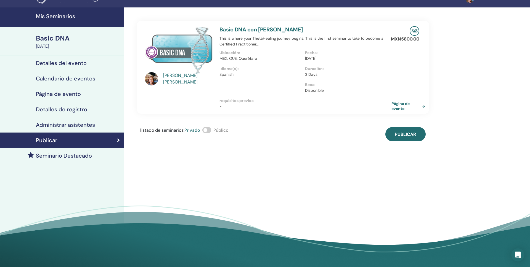
scroll to position [14, 0]
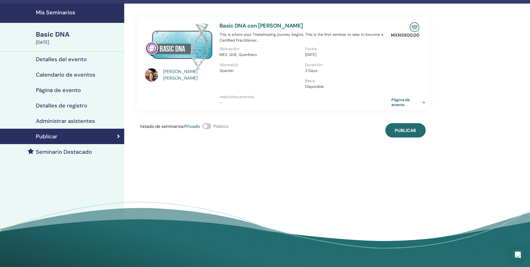
click at [422, 103] on link "Página de evento" at bounding box center [409, 102] width 36 height 10
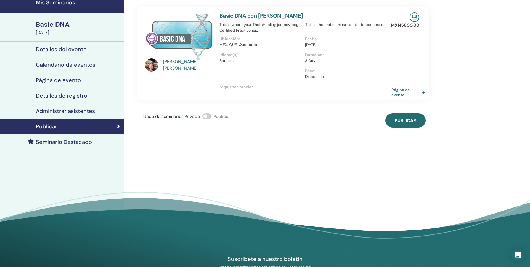
scroll to position [25, 0]
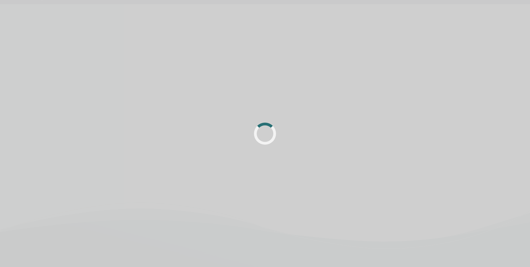
scroll to position [25, 0]
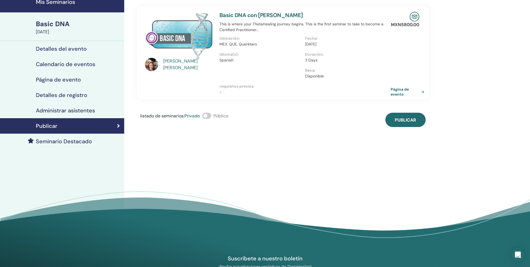
scroll to position [10, 0]
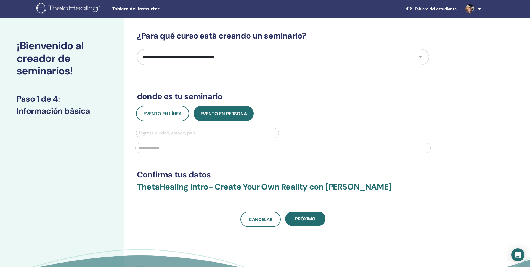
scroll to position [5, 0]
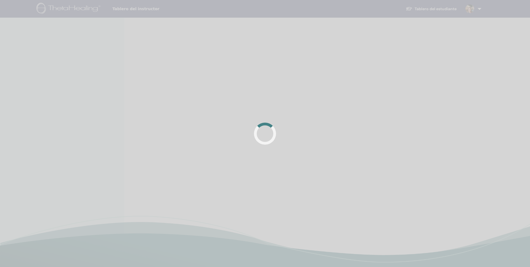
scroll to position [10, 0]
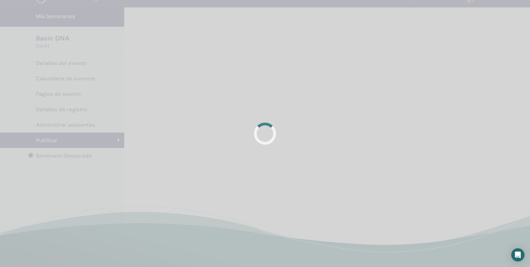
scroll to position [25, 0]
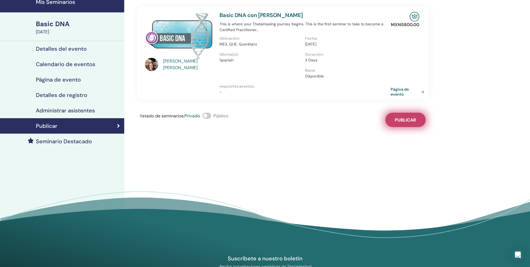
click at [400, 118] on span "Publicar" at bounding box center [404, 120] width 21 height 6
click at [414, 92] on link "Página de evento" at bounding box center [409, 92] width 36 height 10
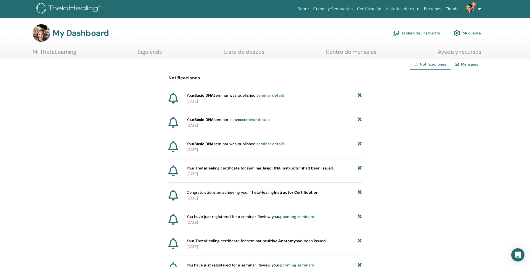
click at [269, 95] on link "seminar details" at bounding box center [270, 95] width 28 height 5
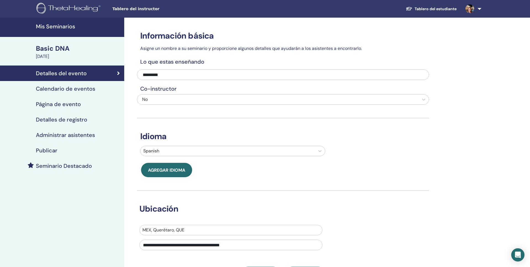
click at [51, 118] on h4 "Detalles de registro" at bounding box center [61, 119] width 51 height 7
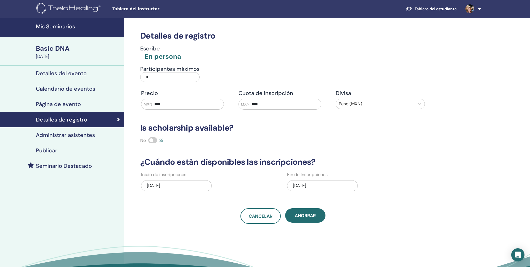
click at [161, 78] on input "*" at bounding box center [169, 77] width 59 height 10
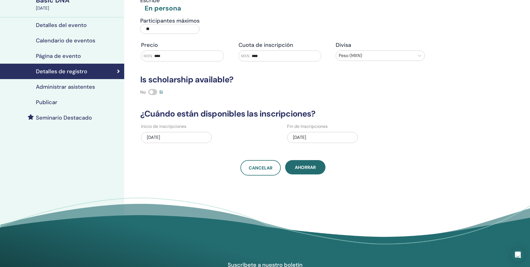
scroll to position [56, 0]
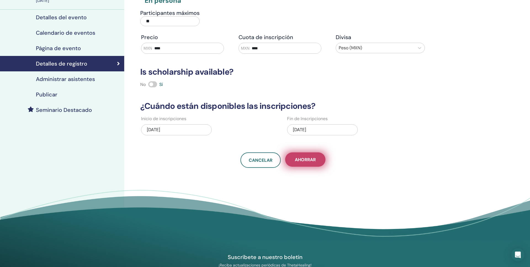
type input "**"
click at [300, 162] on span "Ahorrar" at bounding box center [305, 160] width 21 height 6
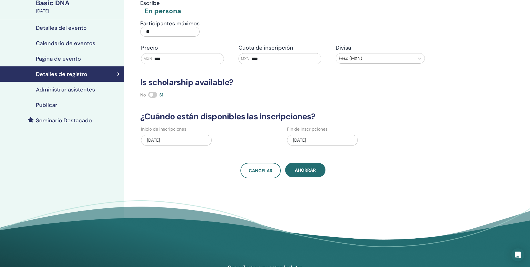
scroll to position [45, 0]
click at [72, 87] on h4 "Administrar asistentes" at bounding box center [65, 90] width 59 height 7
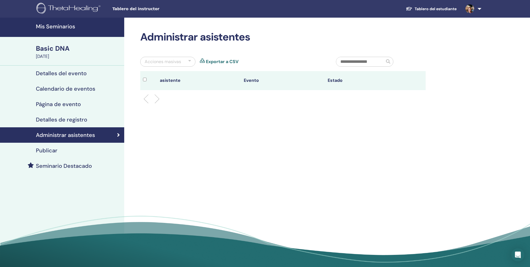
click at [170, 62] on div "Acciones masivas" at bounding box center [163, 61] width 36 height 7
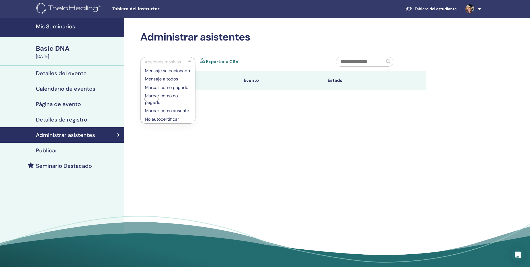
click at [223, 62] on link "Exportar a CSV" at bounding box center [222, 61] width 33 height 7
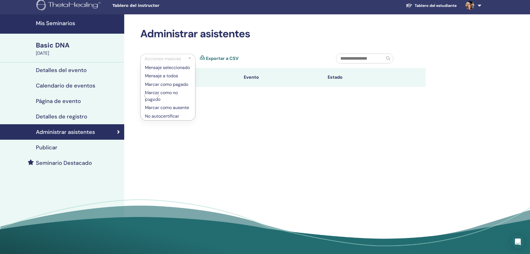
click at [72, 118] on h4 "Detalles de registro" at bounding box center [61, 116] width 51 height 7
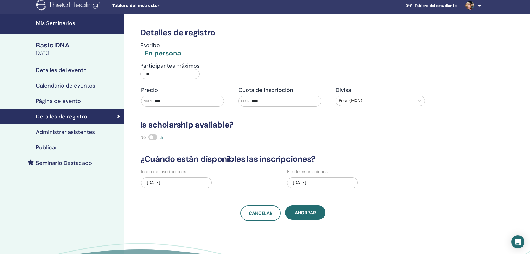
scroll to position [3, 0]
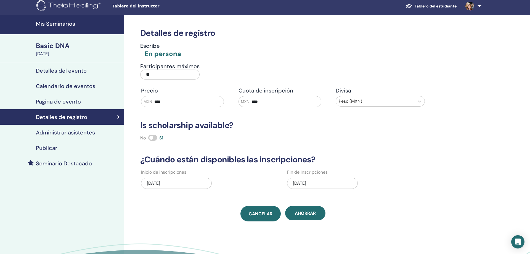
click at [268, 214] on span "Cancelar" at bounding box center [261, 214] width 24 height 6
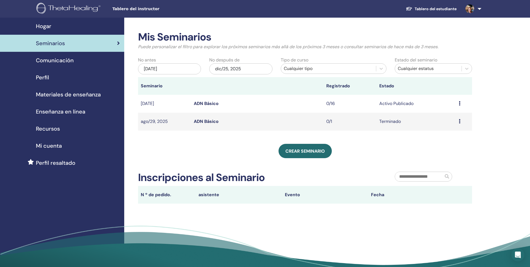
click at [65, 42] on div "Seminarios" at bounding box center [61, 43] width 115 height 8
click at [459, 102] on icon at bounding box center [459, 103] width 2 height 4
click at [448, 123] on link "asistentes" at bounding box center [443, 124] width 21 height 6
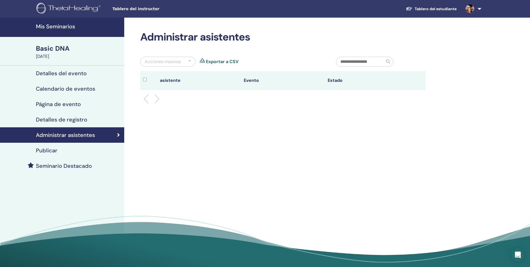
click at [146, 78] on div at bounding box center [150, 81] width 14 height 8
click at [145, 74] on th at bounding box center [148, 80] width 17 height 19
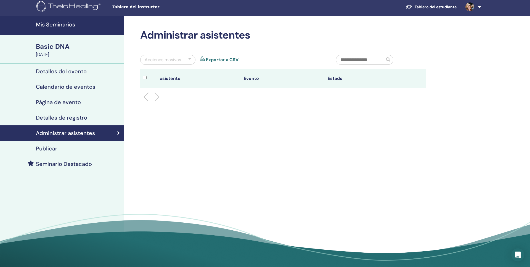
click at [146, 75] on div at bounding box center [150, 79] width 14 height 8
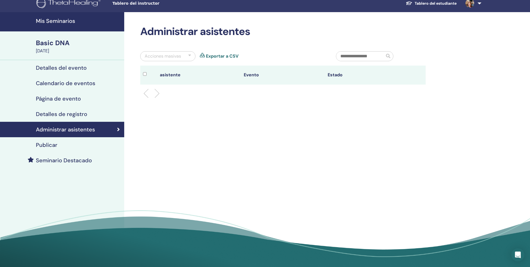
click at [192, 55] on div "Acciones masivas" at bounding box center [167, 56] width 55 height 10
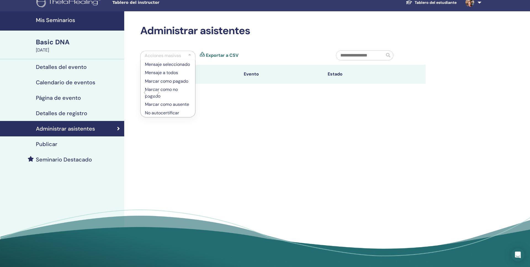
scroll to position [7, 0]
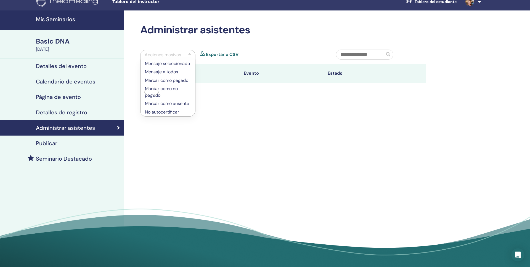
click at [211, 96] on div at bounding box center [283, 92] width 294 height 18
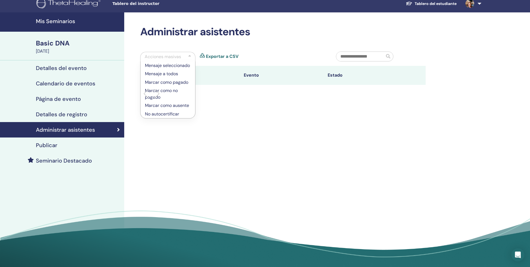
click at [223, 54] on link "Exportar a CSV" at bounding box center [222, 56] width 33 height 7
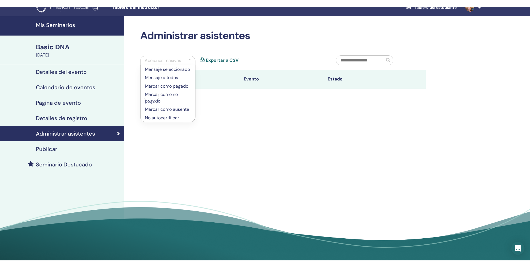
scroll to position [6, 0]
